Goal: Task Accomplishment & Management: Complete application form

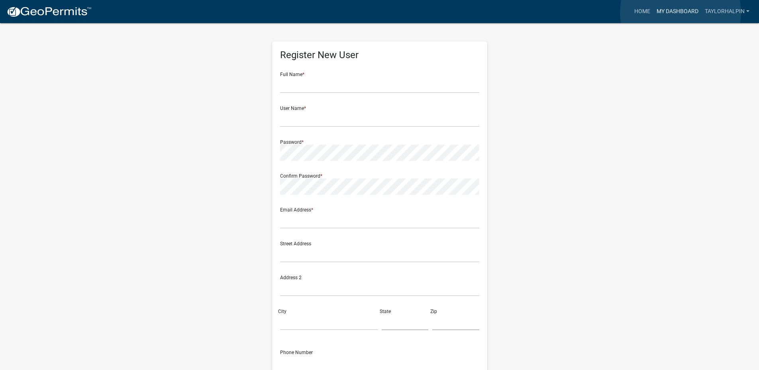
click at [681, 12] on link "My Dashboard" at bounding box center [678, 11] width 48 height 15
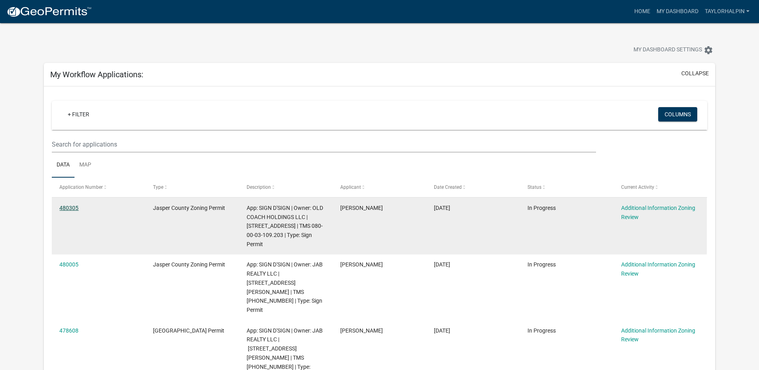
click at [67, 209] on link "480305" at bounding box center [68, 208] width 19 height 6
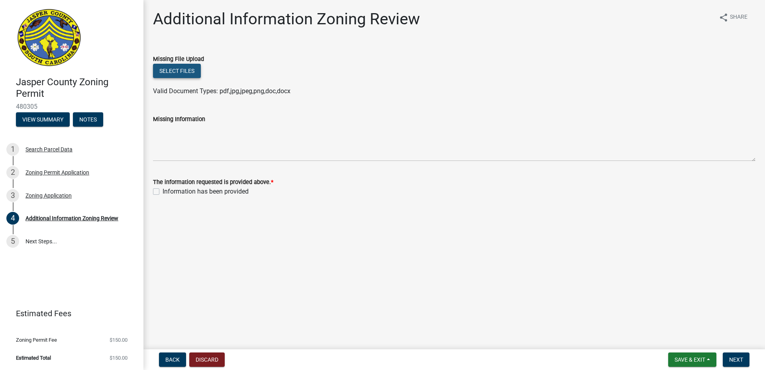
click at [180, 71] on button "Select files" at bounding box center [177, 71] width 48 height 14
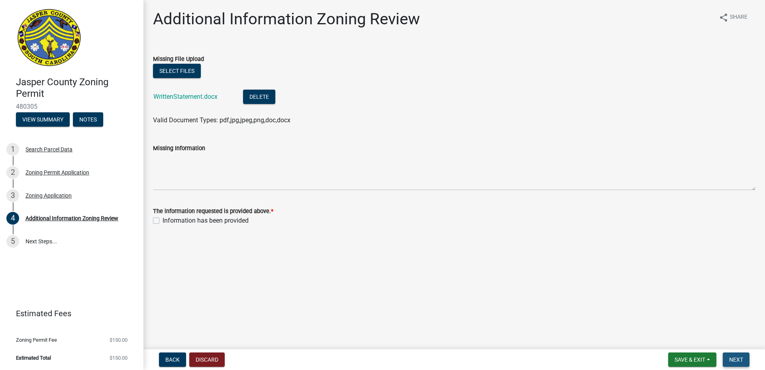
click at [741, 358] on span "Next" at bounding box center [736, 360] width 14 height 6
click at [163, 220] on label "Information has been provided" at bounding box center [206, 221] width 86 height 10
click at [163, 220] on input "Information has been provided" at bounding box center [165, 218] width 5 height 5
checkbox input "true"
drag, startPoint x: 735, startPoint y: 365, endPoint x: 683, endPoint y: 324, distance: 66.4
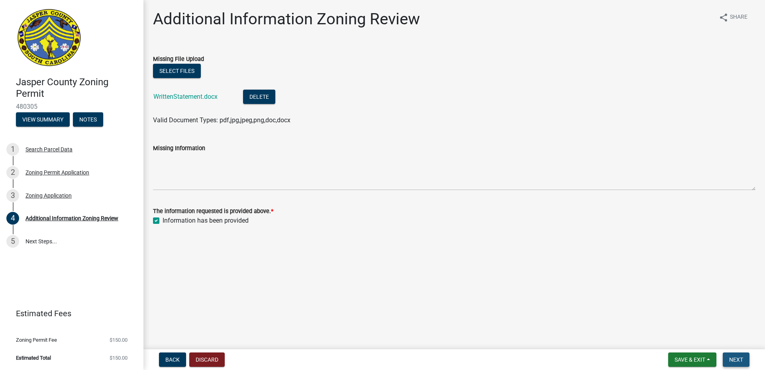
click at [735, 364] on button "Next" at bounding box center [736, 360] width 27 height 14
